Goal: Check status

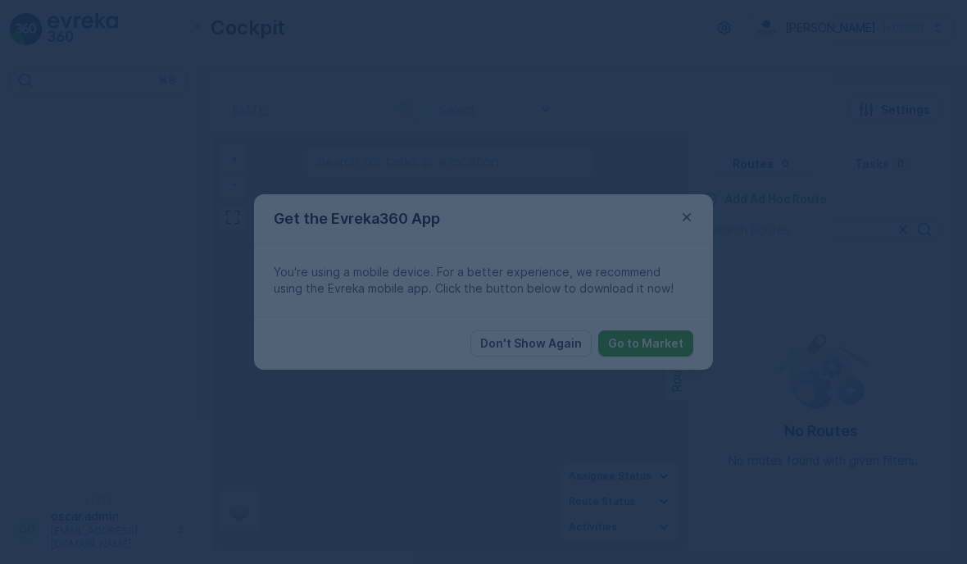
scroll to position [66, 0]
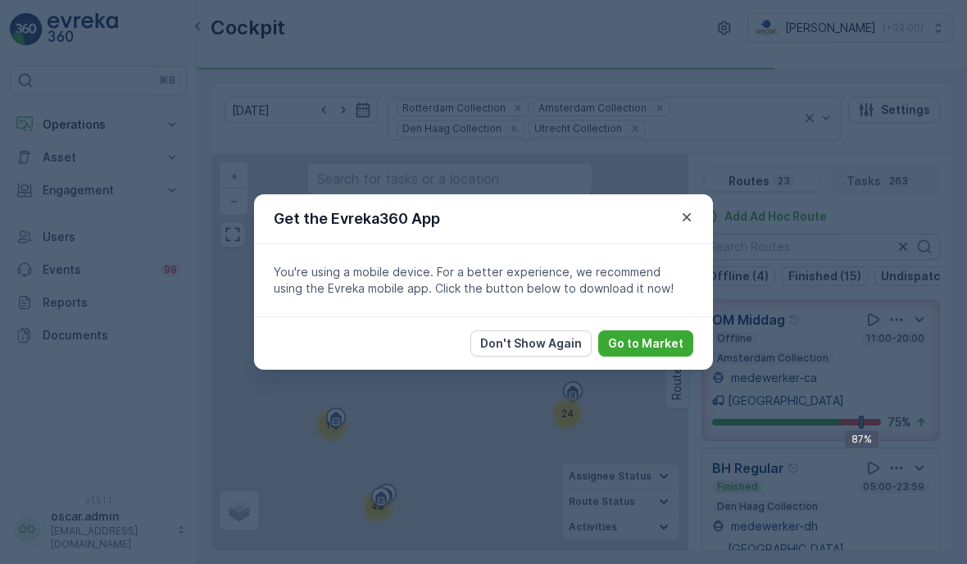
click at [685, 216] on icon "button" at bounding box center [687, 217] width 16 height 16
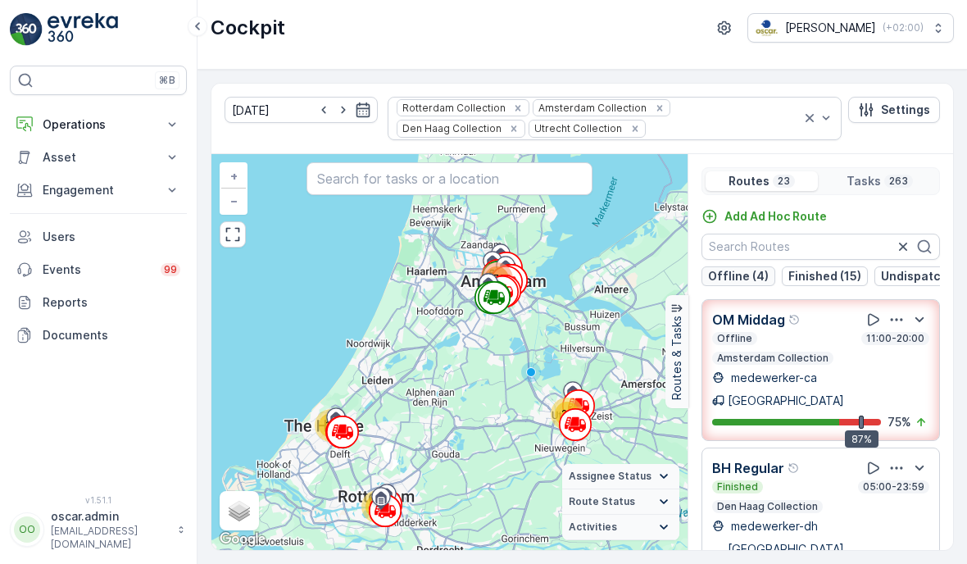
click at [719, 268] on p "Offline (4)" at bounding box center [738, 276] width 61 height 16
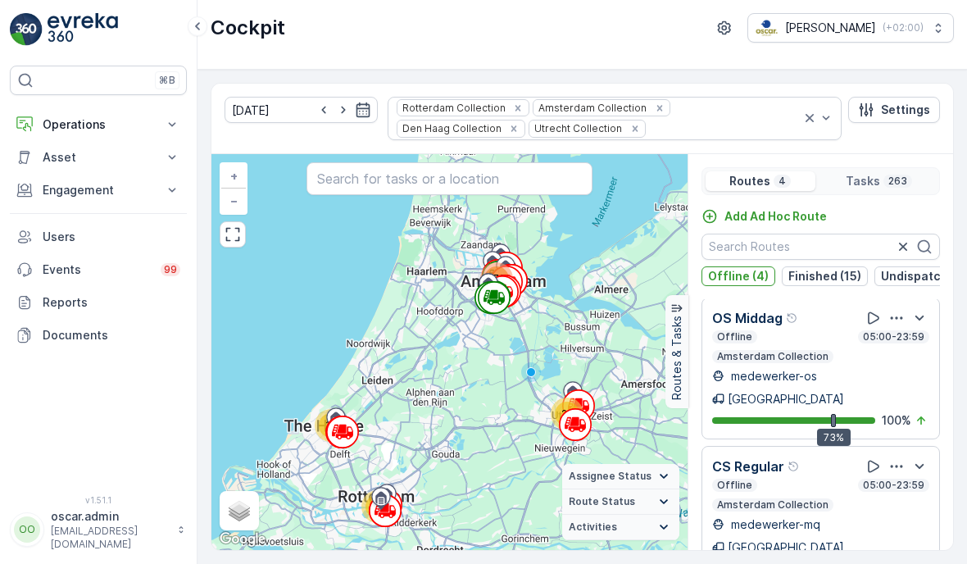
scroll to position [2, 0]
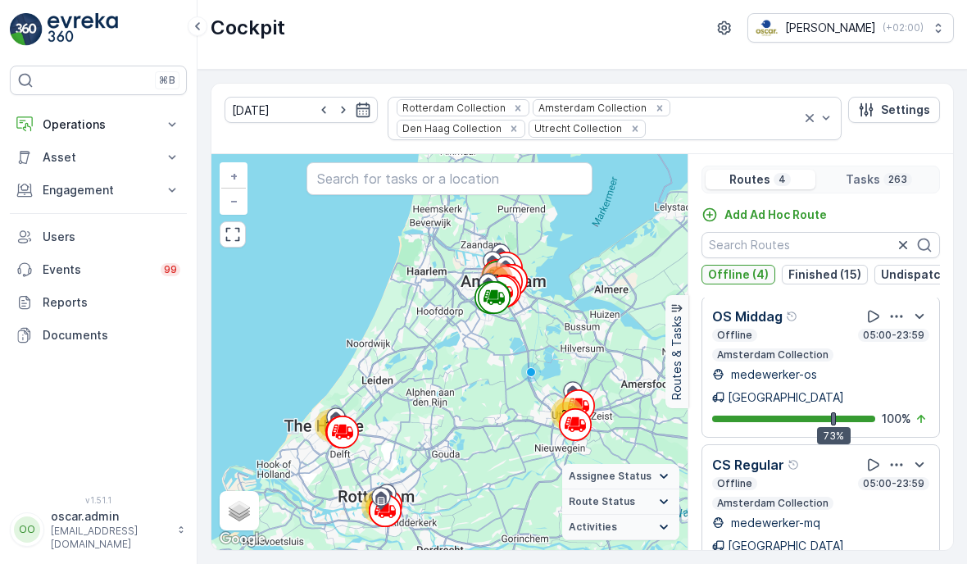
click at [735, 266] on p "Offline (4)" at bounding box center [738, 274] width 61 height 16
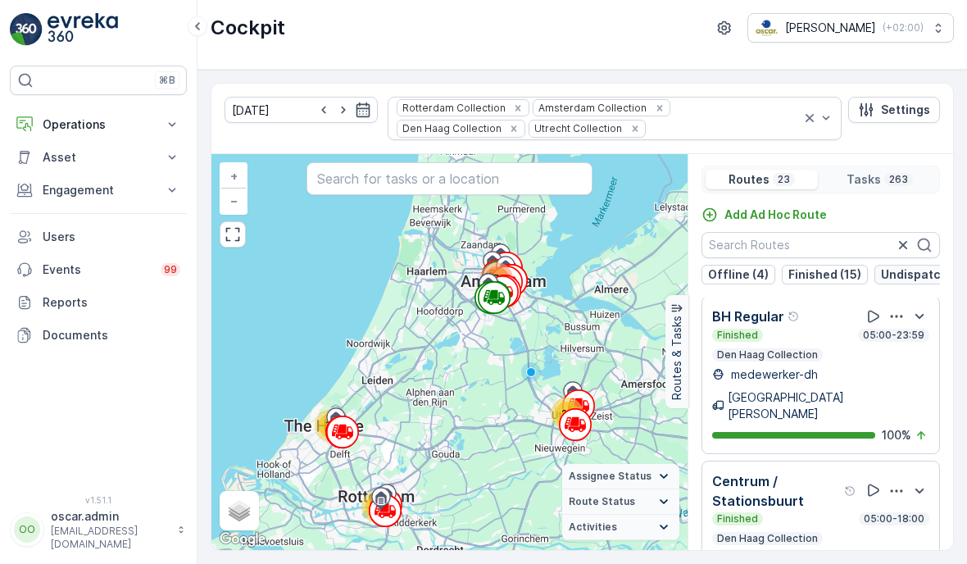
click at [894, 266] on p "Undispatched (3)" at bounding box center [931, 274] width 100 height 16
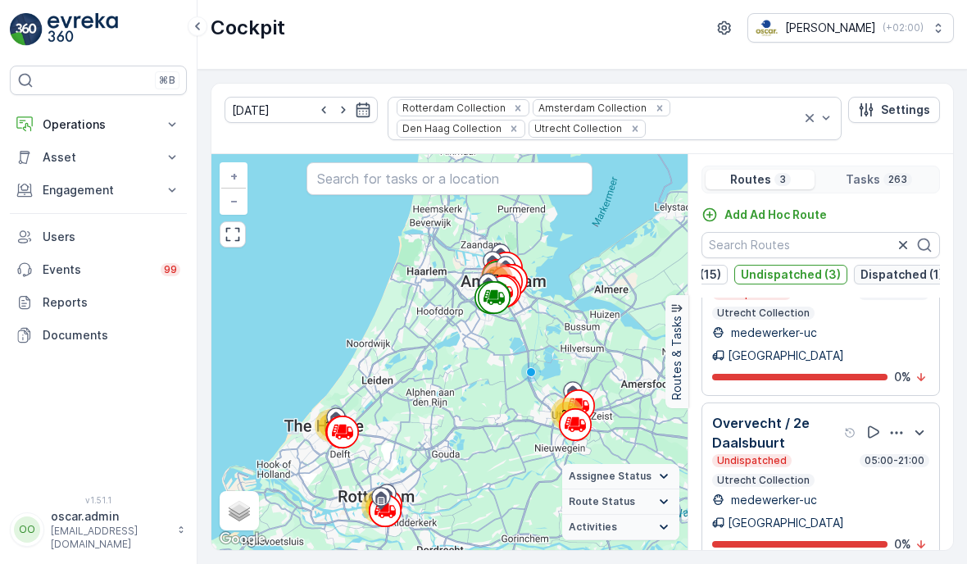
scroll to position [0, 140]
click at [907, 266] on p "Dispatched (1)" at bounding box center [902, 274] width 83 height 16
click at [808, 265] on button "Undispatched (3)" at bounding box center [791, 275] width 113 height 20
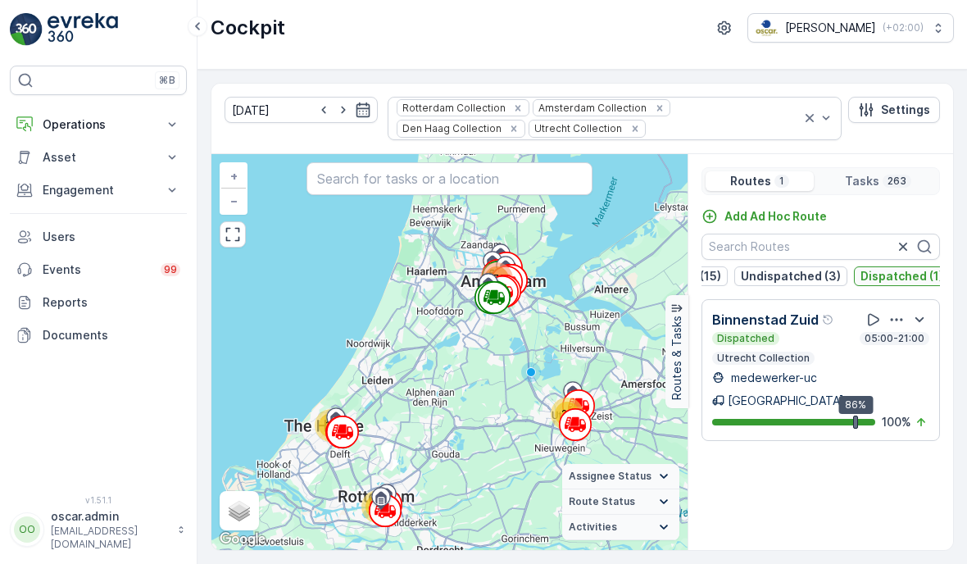
click at [899, 268] on p "Dispatched (1)" at bounding box center [902, 276] width 83 height 16
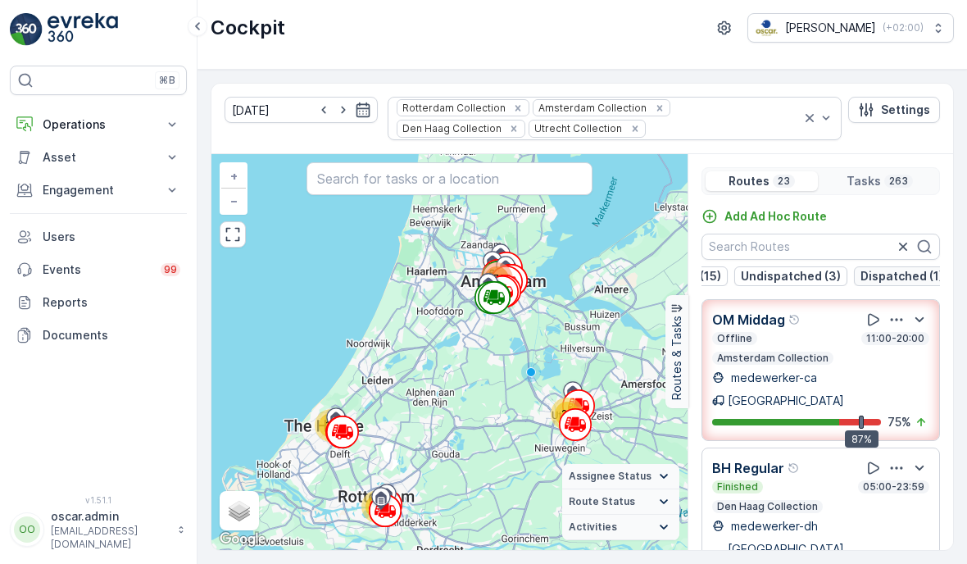
click at [898, 268] on p "Dispatched (1)" at bounding box center [902, 276] width 83 height 16
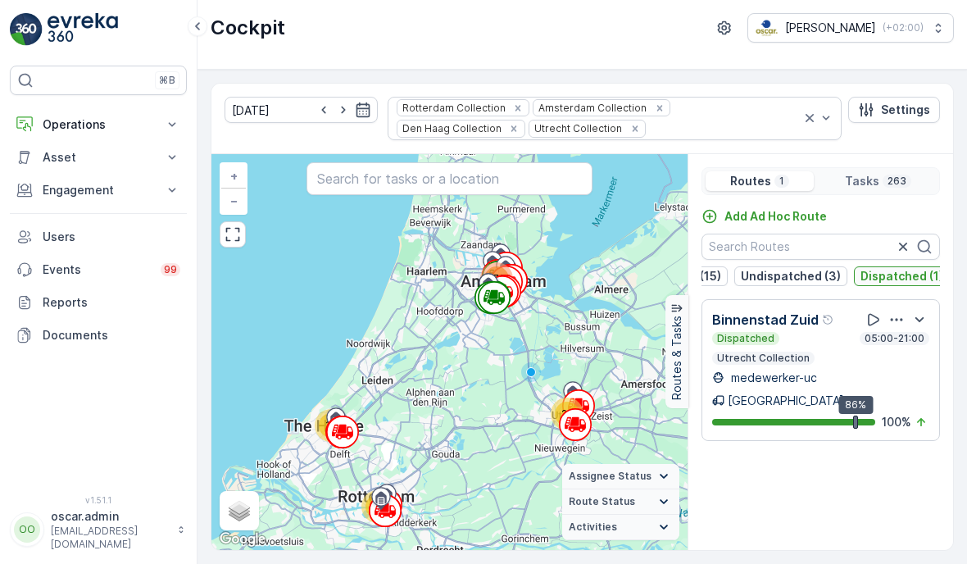
click at [897, 268] on p "Dispatched (1)" at bounding box center [902, 276] width 83 height 16
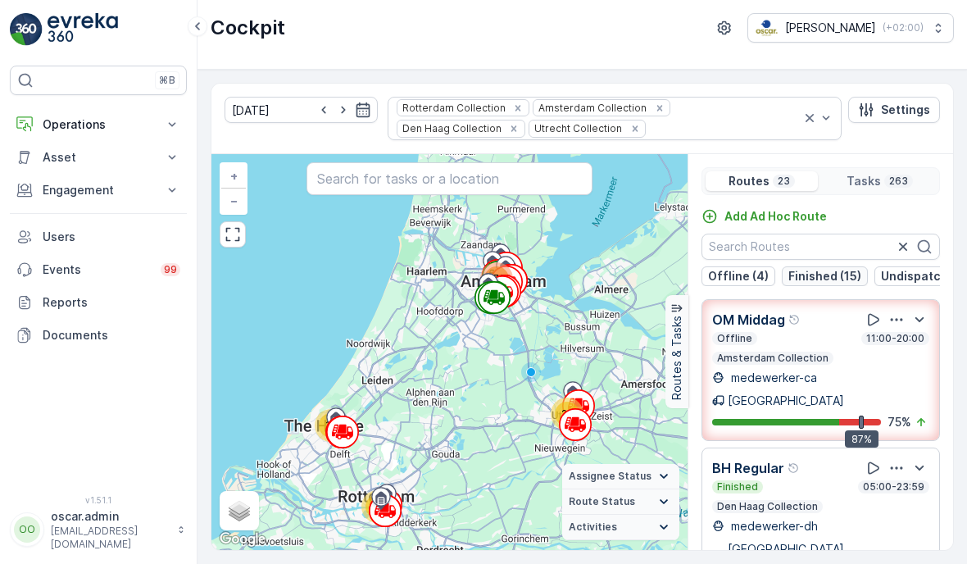
click at [830, 268] on p "Finished (15)" at bounding box center [825, 276] width 73 height 16
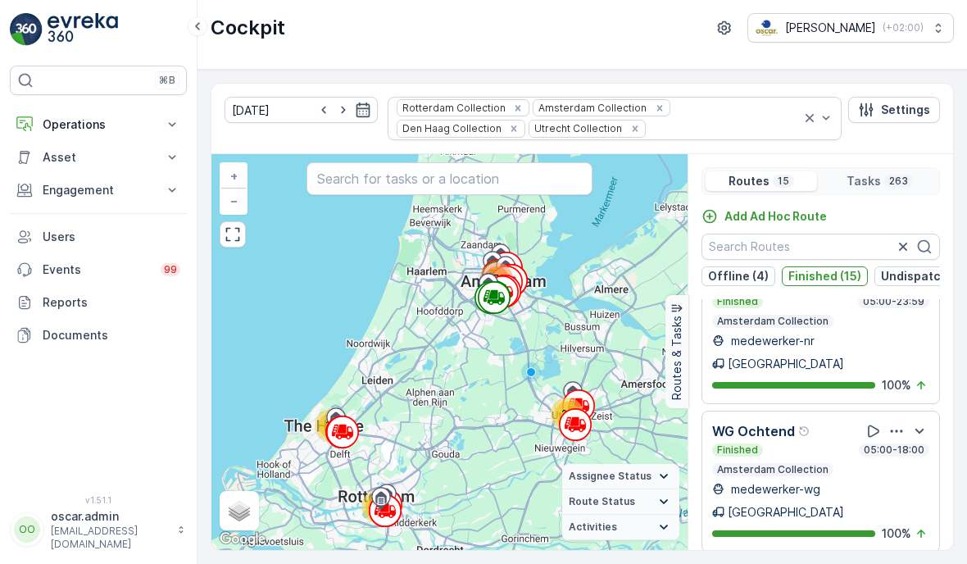
scroll to position [1549, 0]
